Goal: Task Accomplishment & Management: Manage account settings

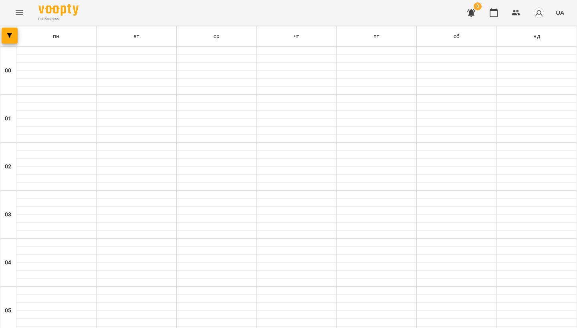
click at [57, 12] on img at bounding box center [58, 10] width 40 height 12
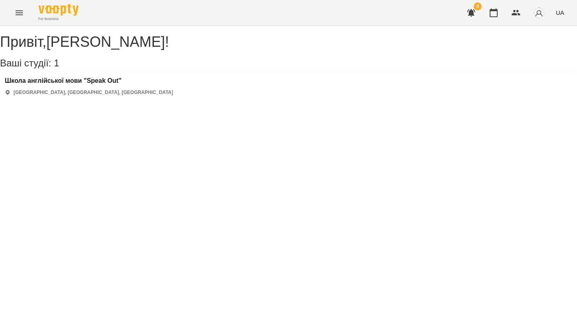
click at [93, 96] on div "Школа англійської мови "Speak Out" [GEOGRAPHIC_DATA], [GEOGRAPHIC_DATA], [GEOGR…" at bounding box center [89, 86] width 168 height 19
click at [90, 85] on h3 "Школа англійської мови "Speak Out"" at bounding box center [89, 80] width 168 height 7
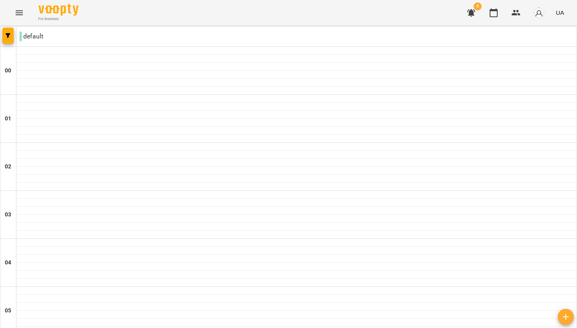
scroll to position [847, 0]
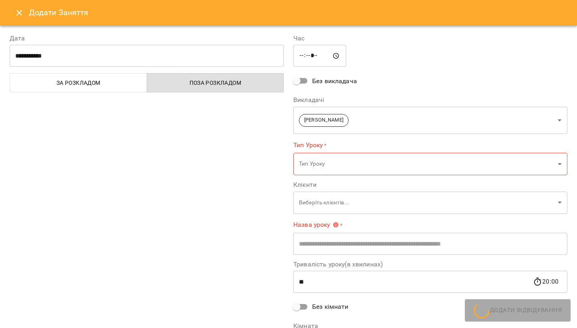
type input "**********"
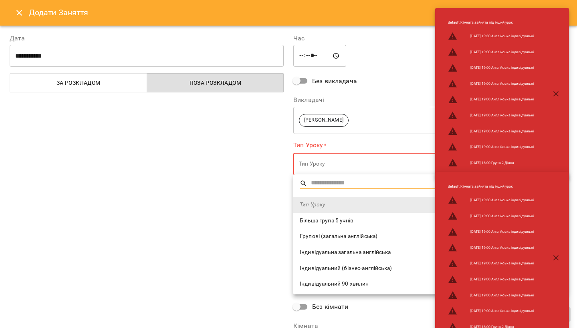
click at [319, 251] on span "Індивідуальна загальна англійська" at bounding box center [430, 253] width 261 height 8
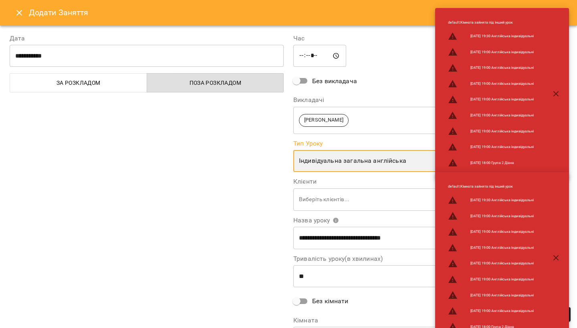
type input "**********"
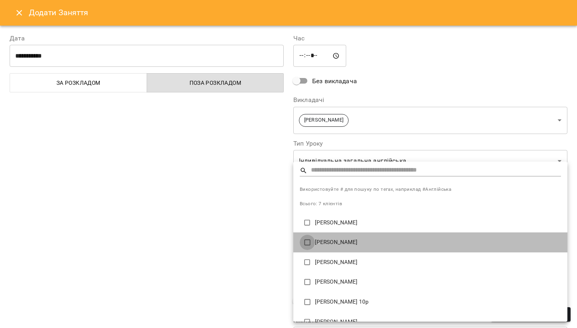
type input "**********"
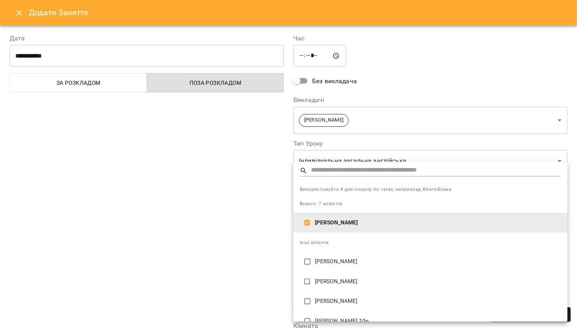
click at [512, 161] on div at bounding box center [288, 164] width 577 height 328
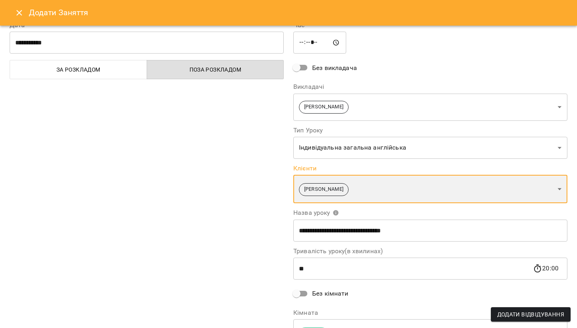
scroll to position [7, 0]
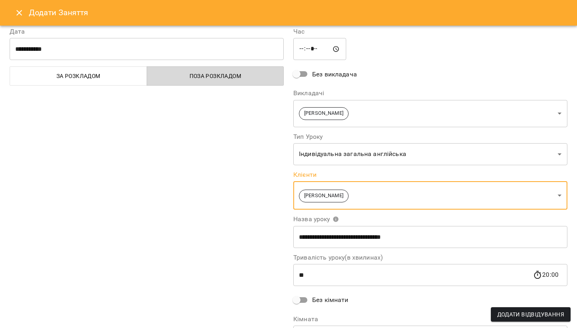
click at [219, 76] on span "Поза розкладом" at bounding box center [215, 76] width 127 height 10
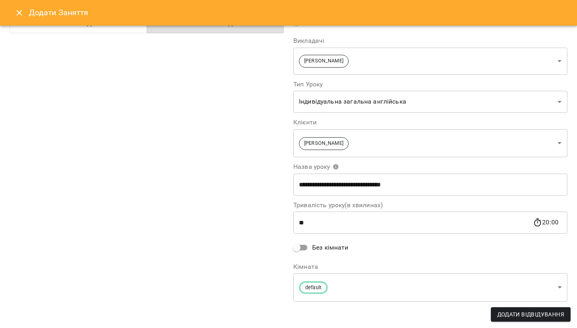
scroll to position [58, 0]
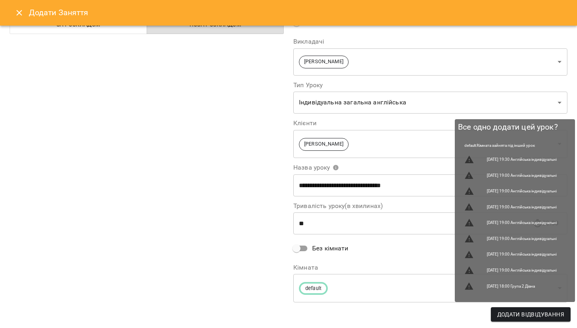
click at [523, 313] on span "Додати Відвідування" at bounding box center [530, 315] width 67 height 10
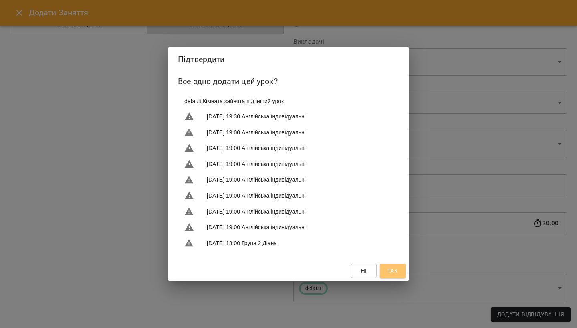
click at [393, 275] on span "Так" at bounding box center [392, 271] width 10 height 10
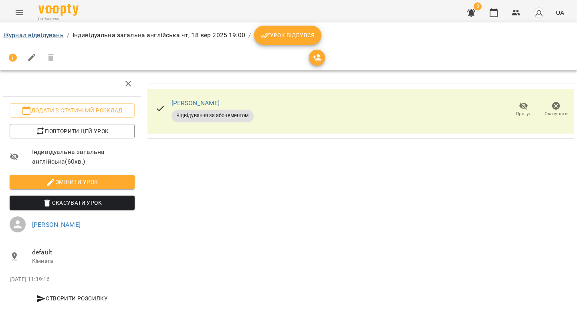
click at [32, 36] on link "Журнал відвідувань" at bounding box center [33, 35] width 60 height 8
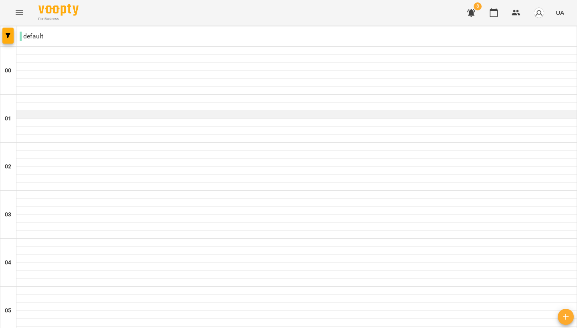
scroll to position [877, 0]
